Goal: Information Seeking & Learning: Learn about a topic

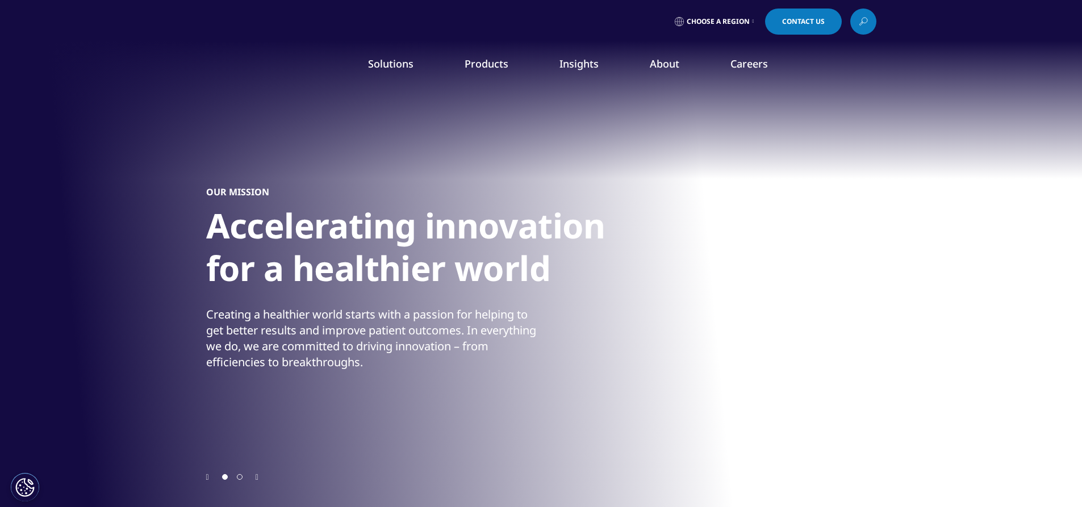
click at [318, 152] on link "Our Story" at bounding box center [436, 153] width 258 height 12
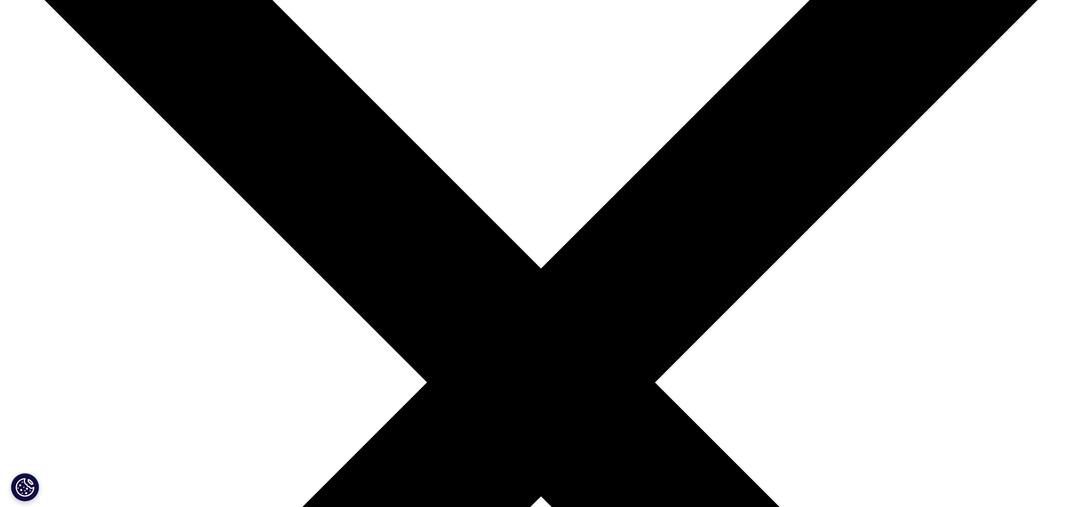
scroll to position [114, 0]
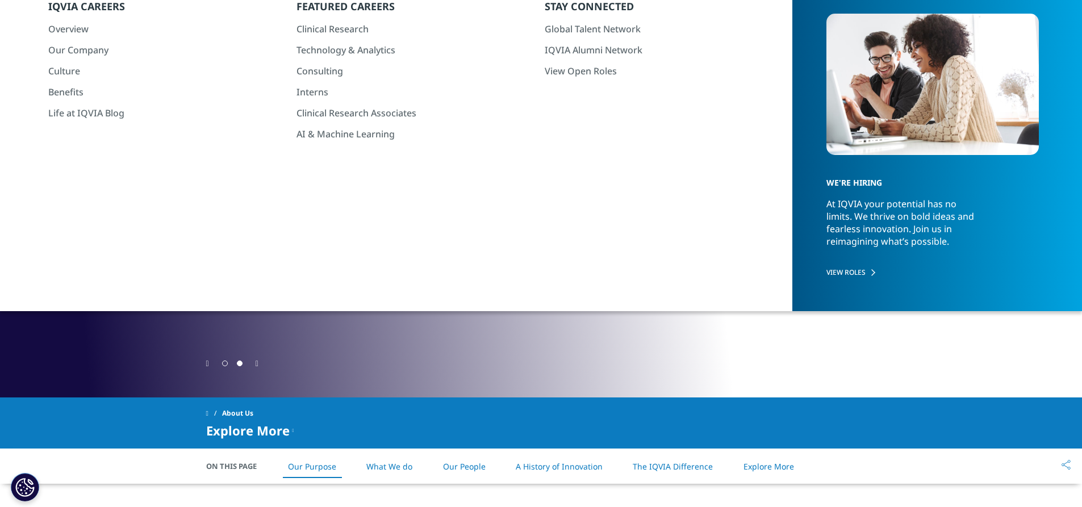
click at [227, 363] on span "Go to slide 1" at bounding box center [225, 364] width 6 height 6
click at [226, 362] on span "Go to slide 1" at bounding box center [225, 364] width 6 height 6
click at [327, 467] on link "Our Purpose" at bounding box center [312, 466] width 48 height 11
